Goal: Navigation & Orientation: Understand site structure

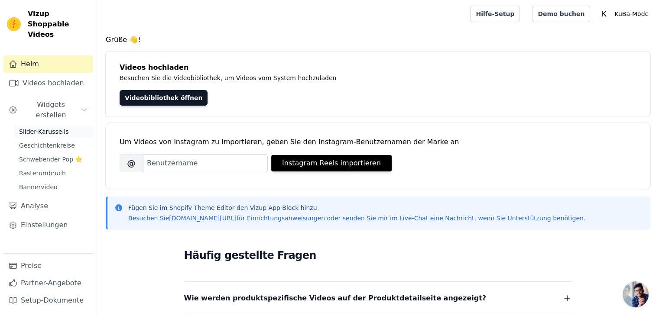
click at [63, 126] on link "Slider-Karussells" at bounding box center [53, 132] width 79 height 12
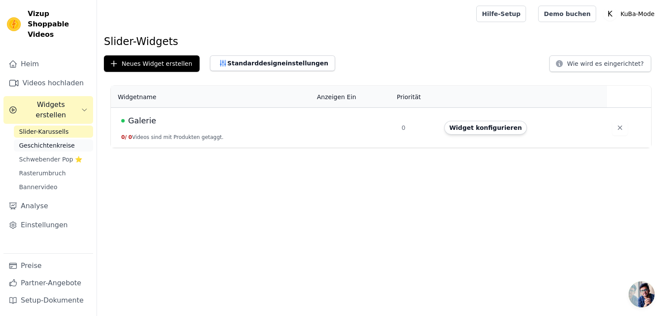
click at [60, 142] on font "Geschichtenkreise" at bounding box center [47, 145] width 56 height 7
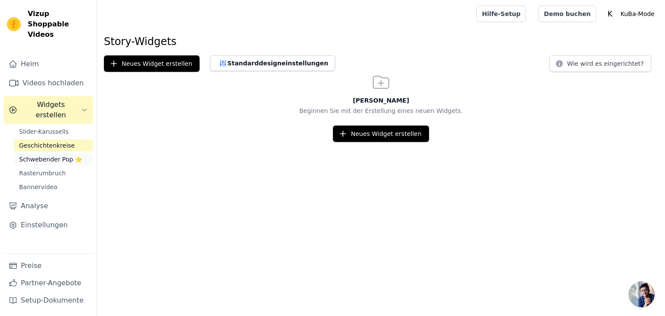
click at [57, 153] on link "Schwebender Pop ⭐" at bounding box center [53, 159] width 79 height 12
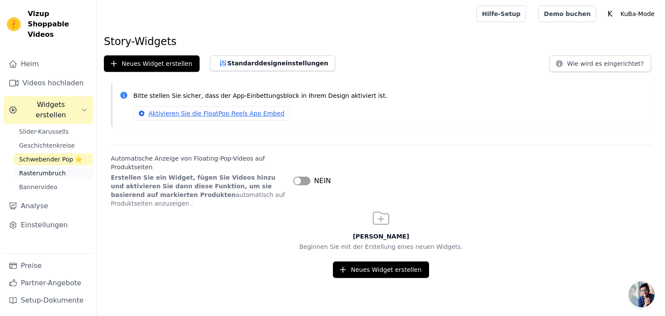
click at [55, 170] on font "Rasterumbruch" at bounding box center [42, 173] width 47 height 7
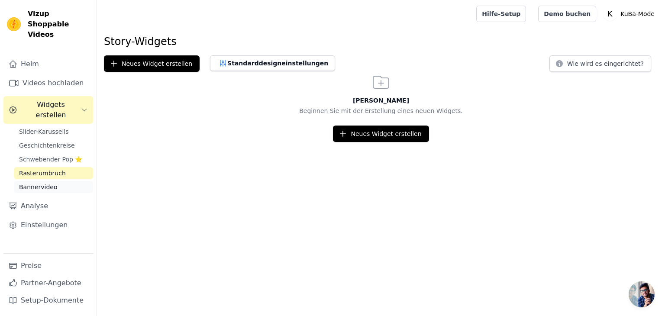
click at [48, 184] on font "Bannervideo" at bounding box center [38, 187] width 39 height 7
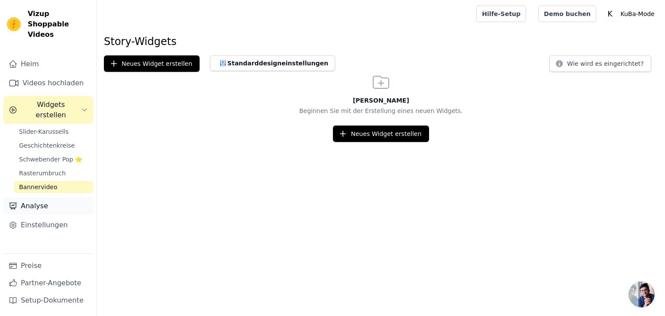
click at [28, 202] on font "Analyse" at bounding box center [34, 206] width 27 height 8
